Goal: Task Accomplishment & Management: Manage account settings

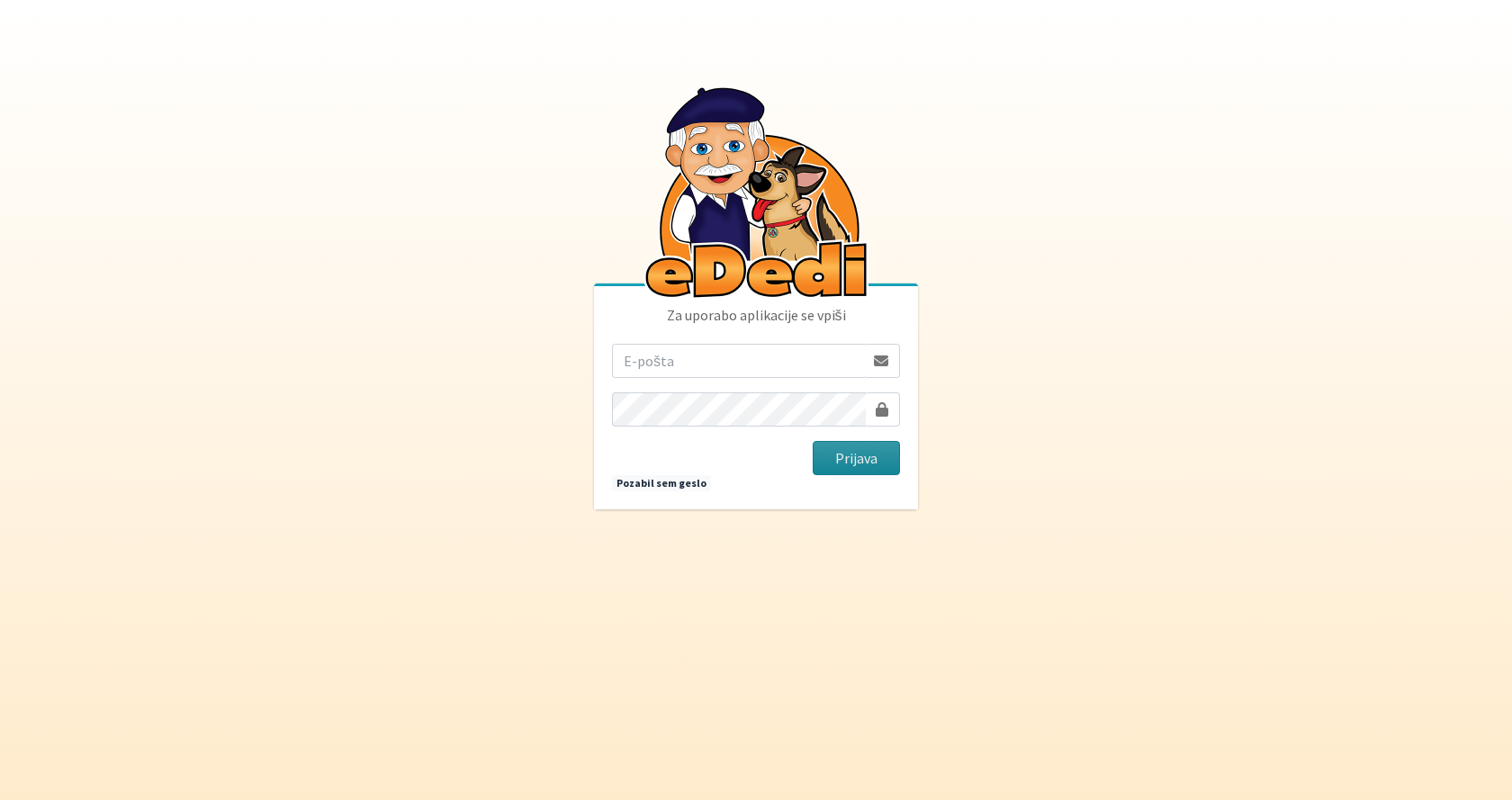
type input "[EMAIL_ADDRESS][PERSON_NAME][DOMAIN_NAME]"
click at [854, 456] on button "Prijava" at bounding box center [857, 458] width 88 height 34
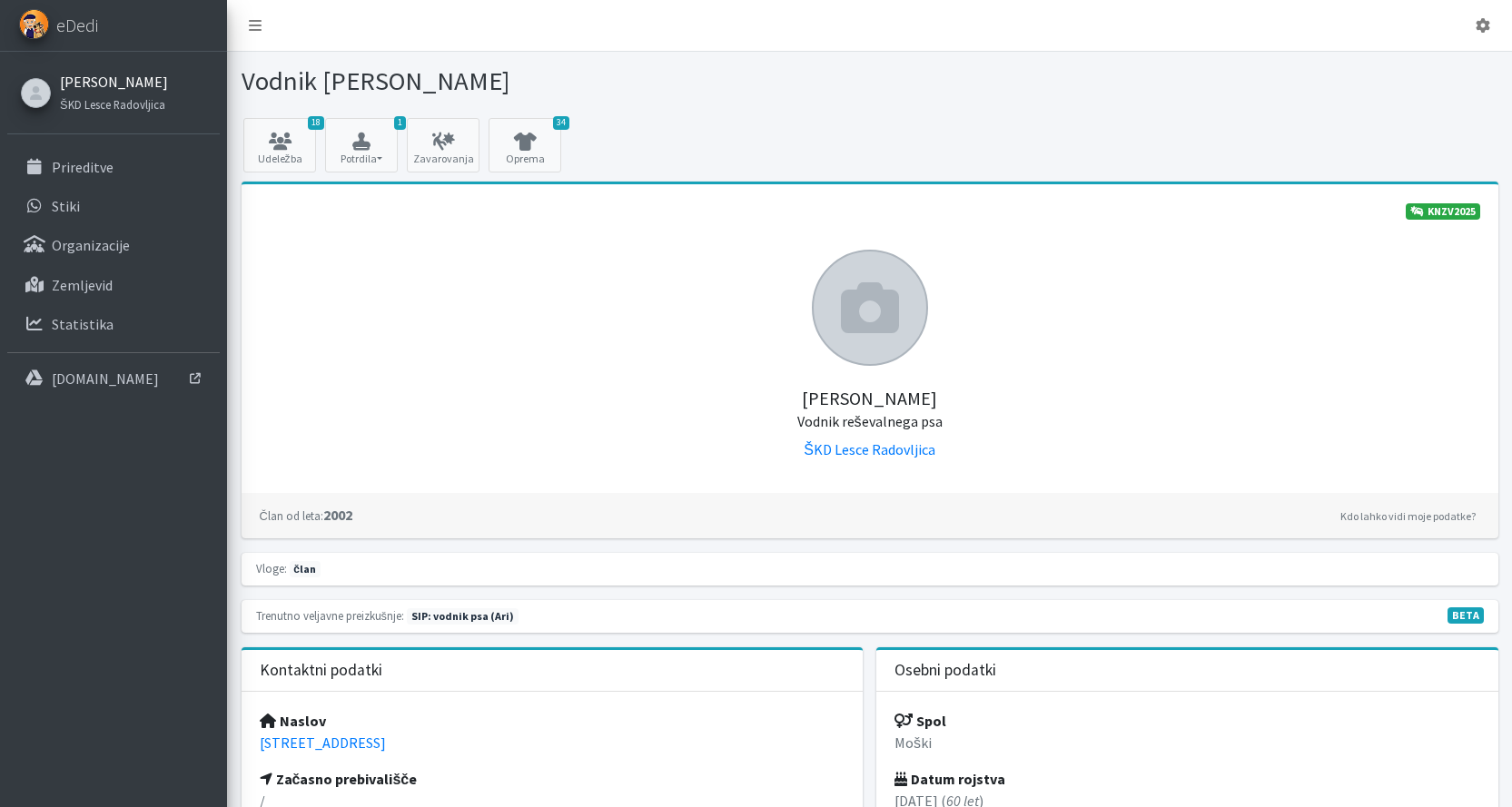
click at [100, 81] on link "Robert Jančič" at bounding box center [113, 82] width 108 height 22
click at [1482, 27] on icon at bounding box center [1483, 26] width 15 height 15
click at [1428, 67] on link "Odjavi se" at bounding box center [1432, 68] width 144 height 29
